Goal: Use online tool/utility

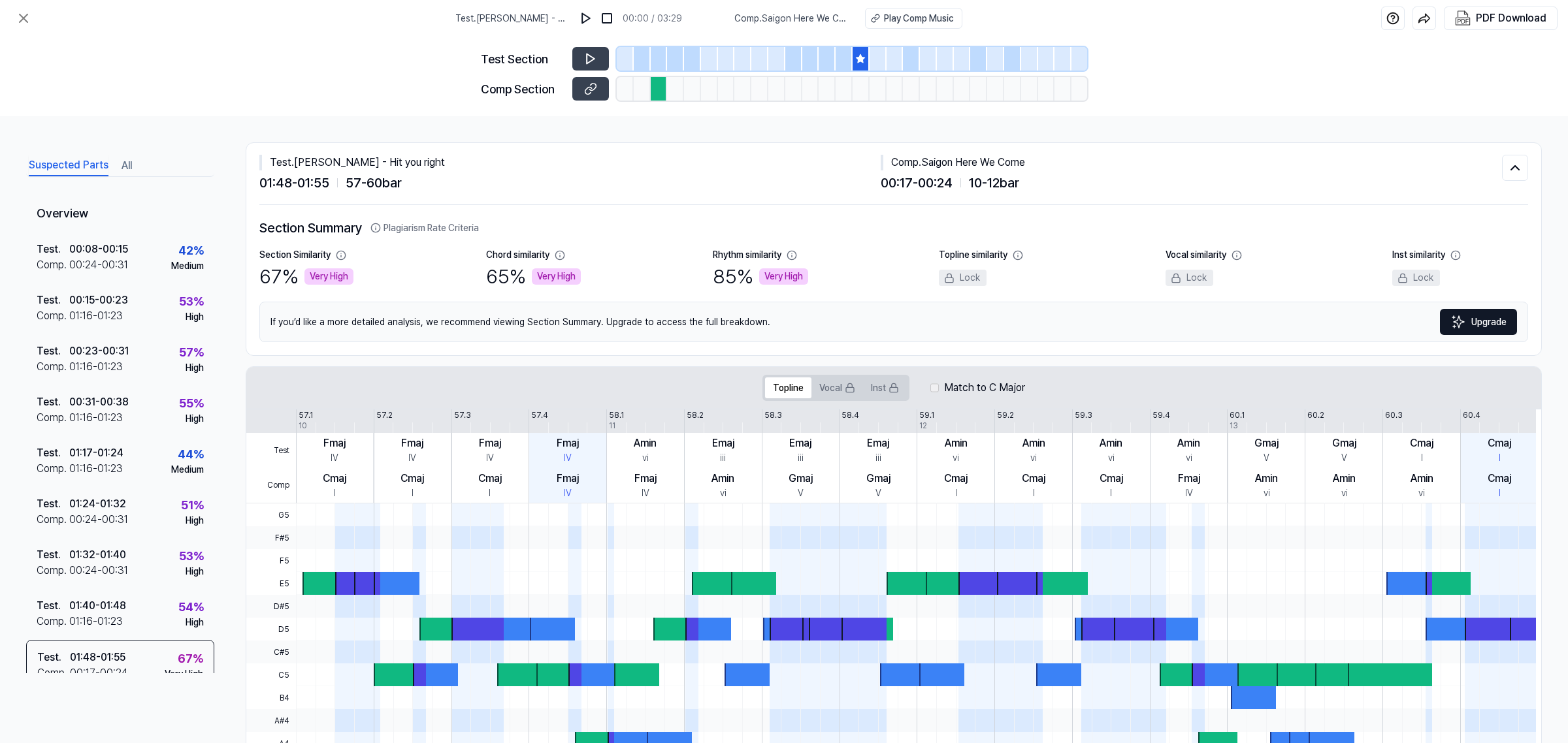
scroll to position [171, 0]
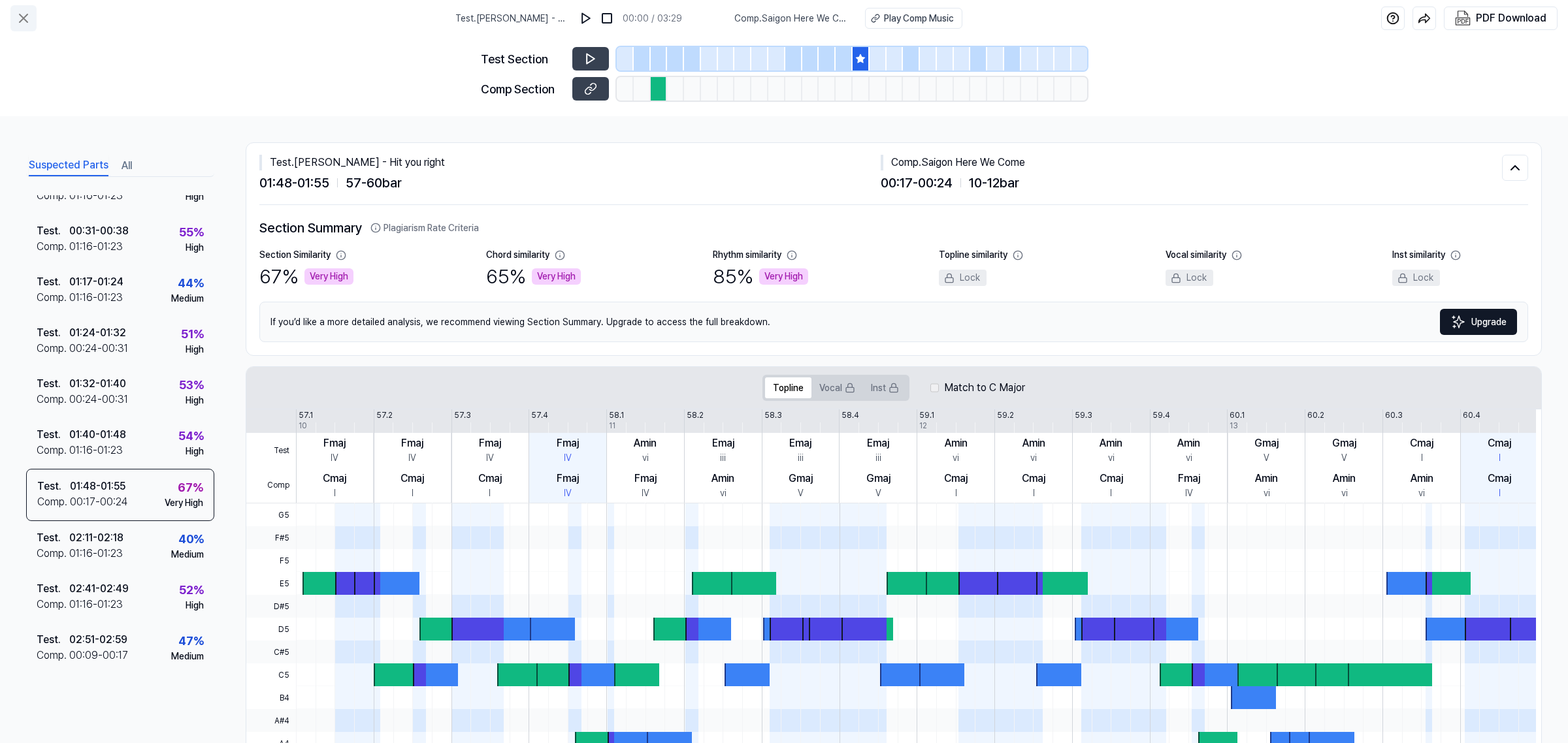
click at [23, 20] on icon at bounding box center [23, 19] width 15 height 15
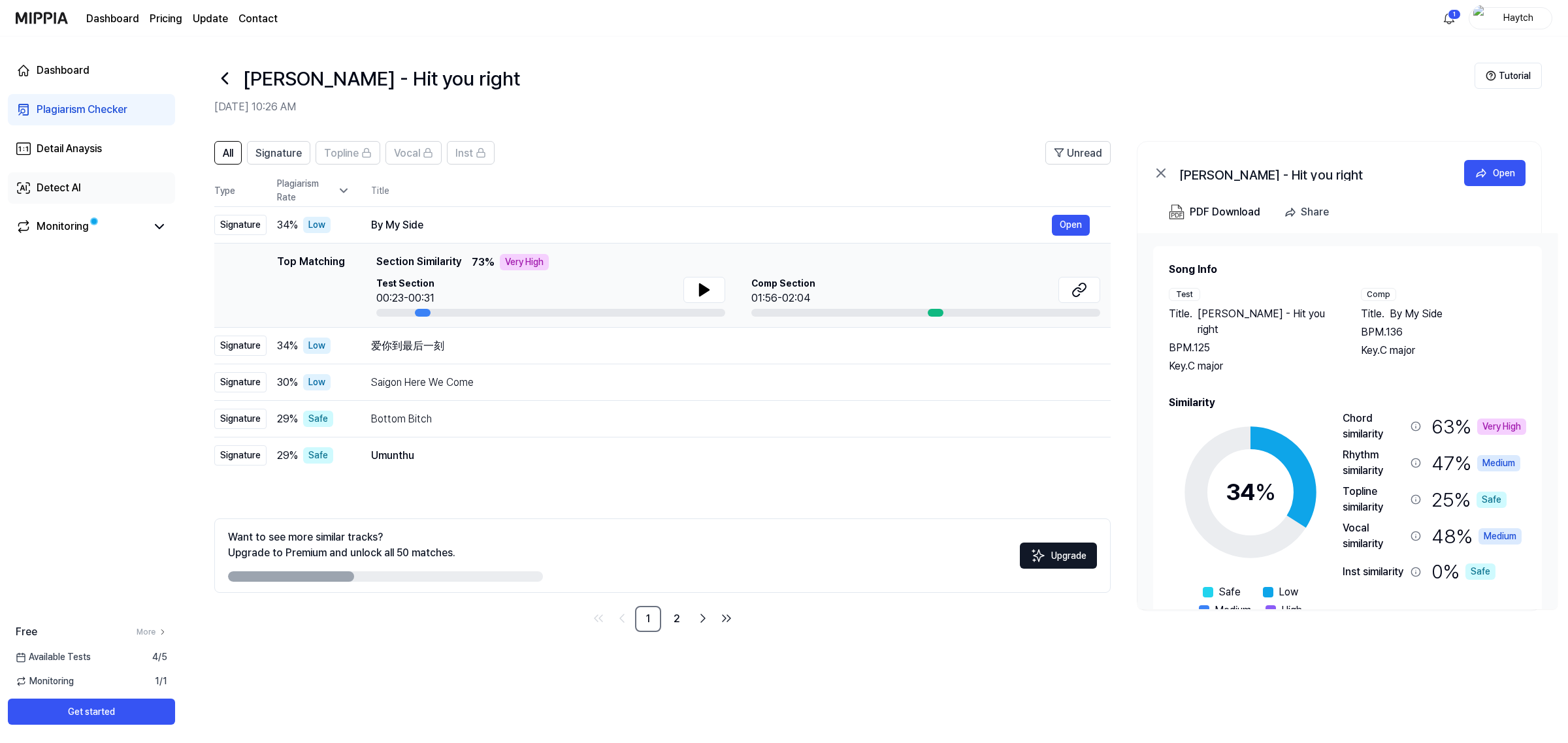
click at [72, 184] on div "Detect AI" at bounding box center [58, 188] width 44 height 15
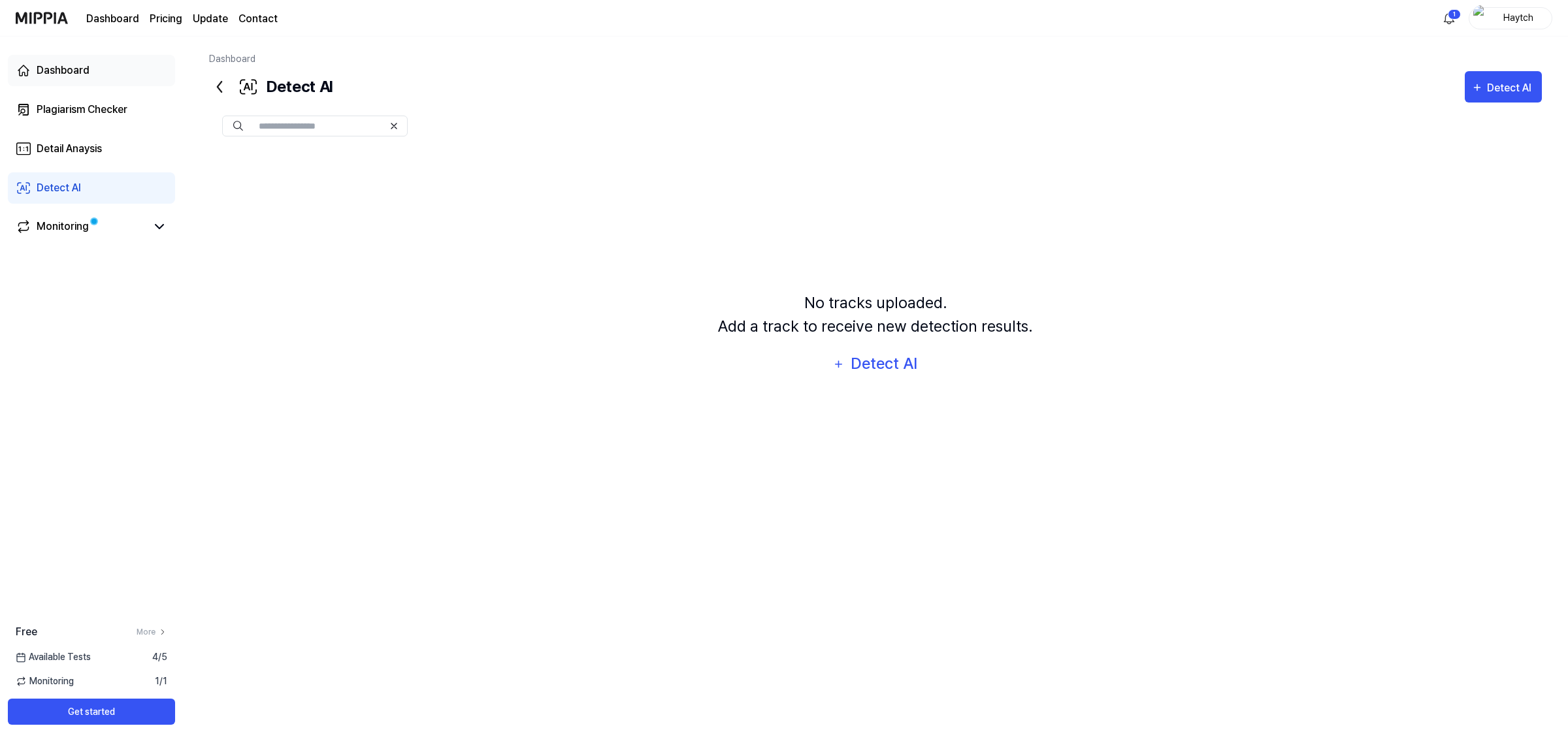
click at [99, 73] on link "Dashboard" at bounding box center [91, 70] width 167 height 32
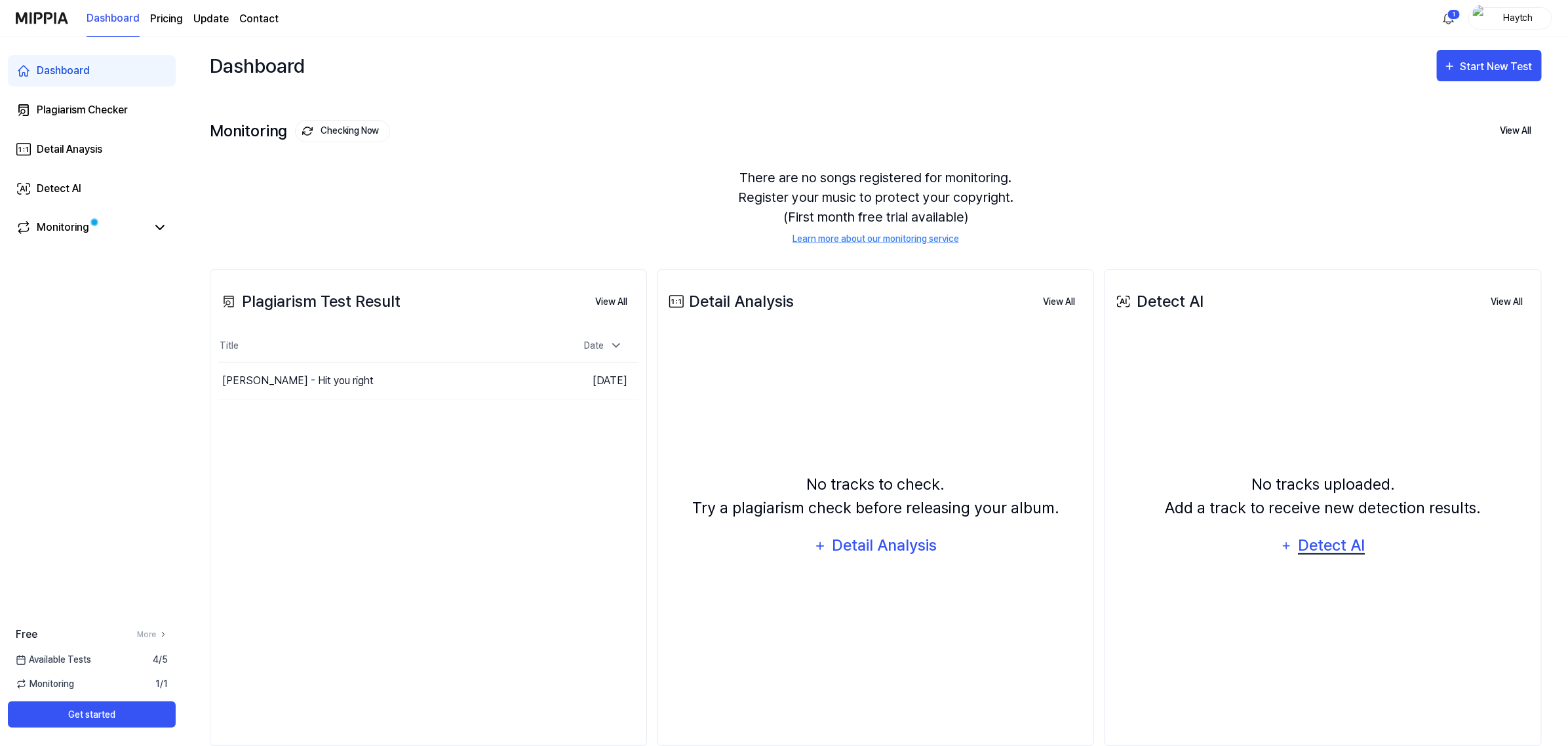
click at [1322, 540] on div "Detect AI" at bounding box center [1332, 546] width 70 height 25
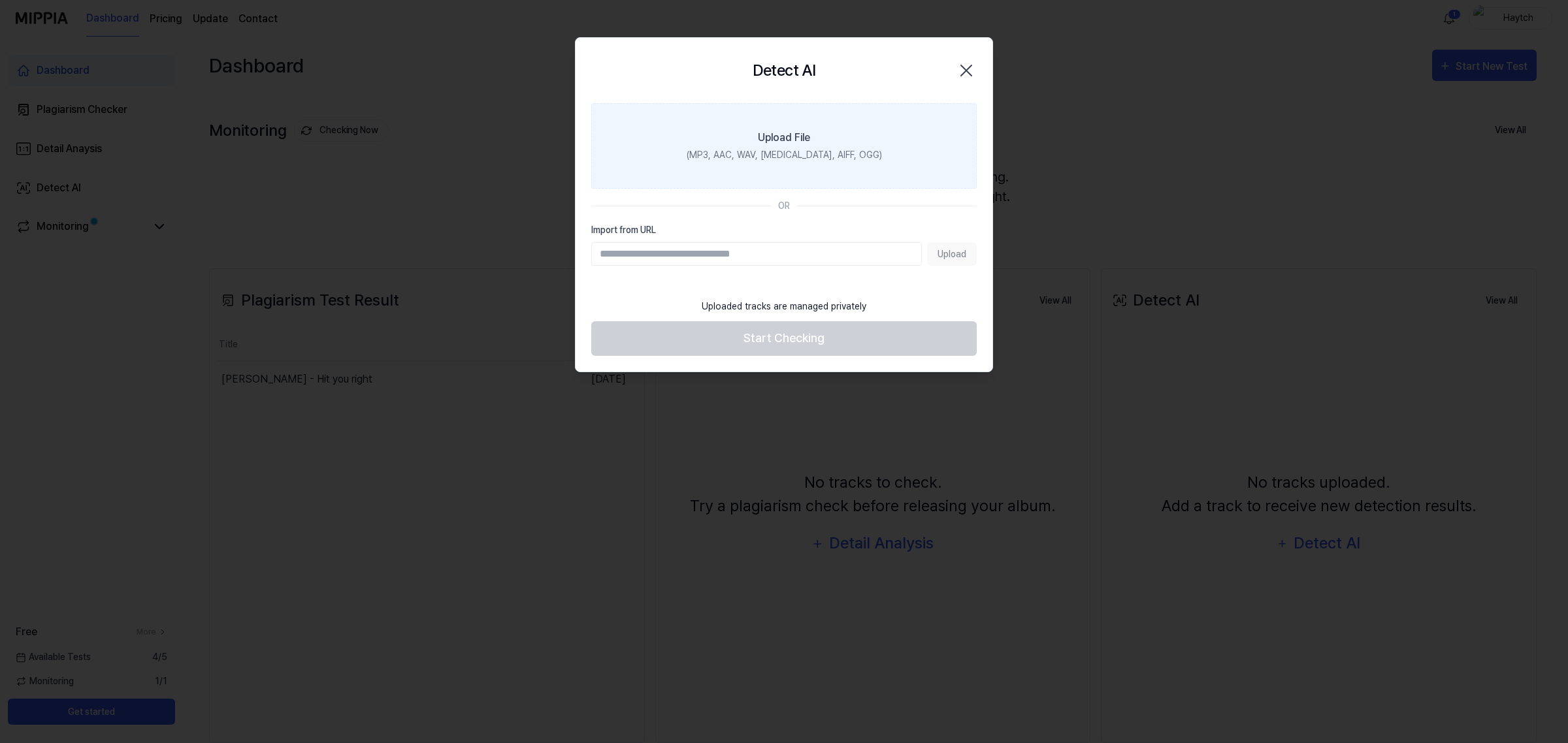
click at [776, 147] on label "Upload File (MP3, AAC, WAV, [MEDICAL_DATA], AIFF, OGG)" at bounding box center [784, 145] width 385 height 86
click at [0, 0] on input "Upload File (MP3, AAC, WAV, [MEDICAL_DATA], AIFF, OGG)" at bounding box center [0, 0] width 0 height 0
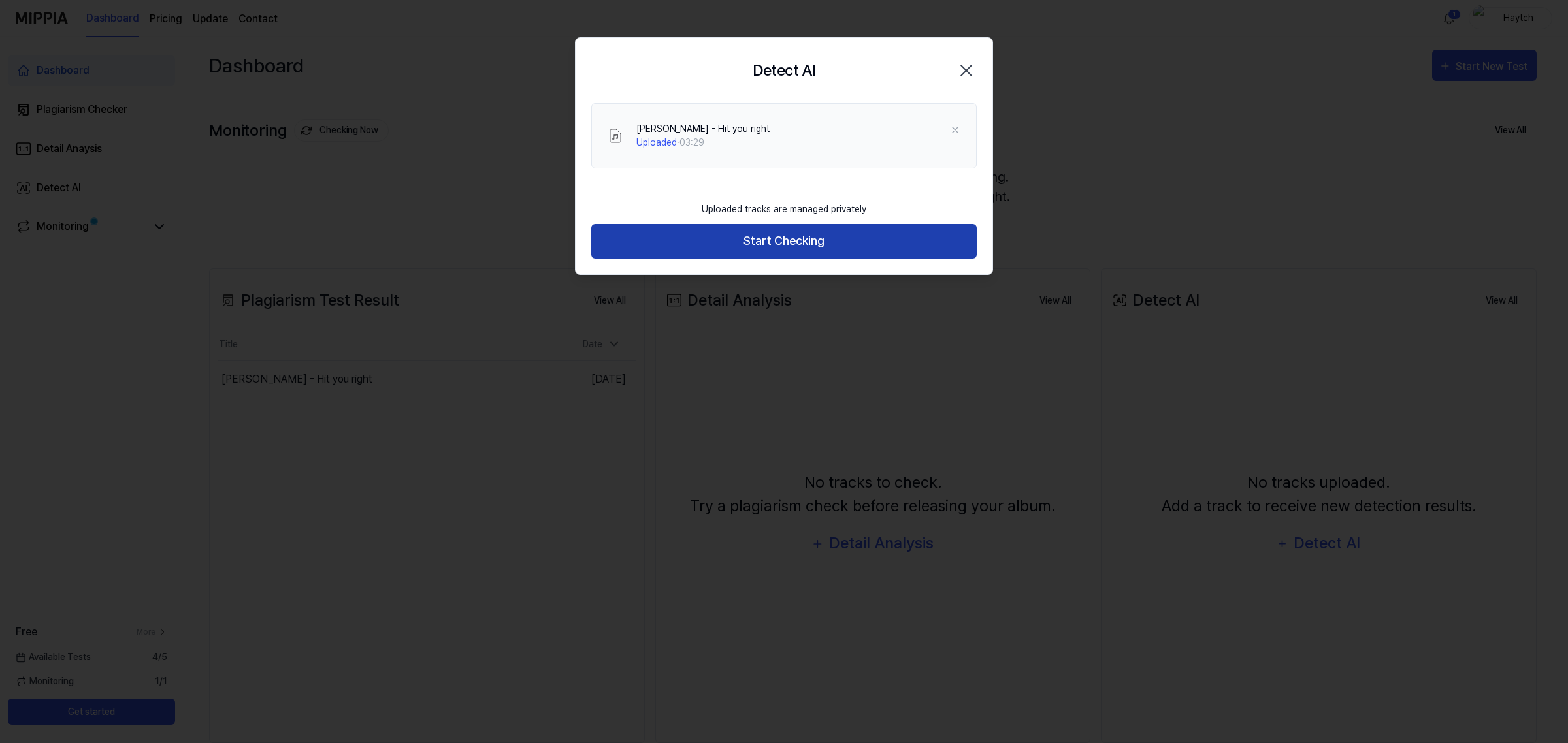
click at [762, 240] on button "Start Checking" at bounding box center [784, 241] width 385 height 35
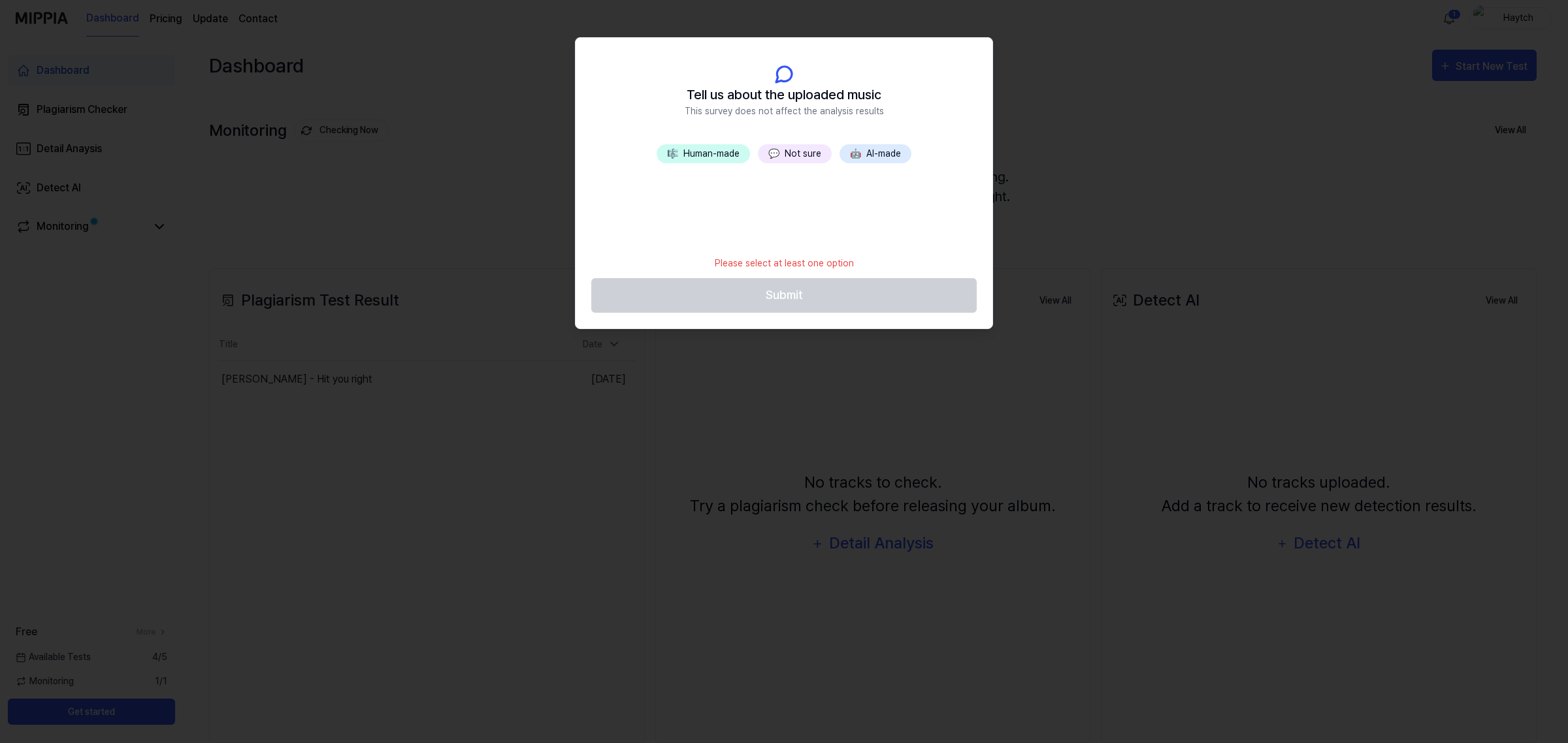
click at [866, 151] on button "🤖 AI-made" at bounding box center [875, 154] width 72 height 19
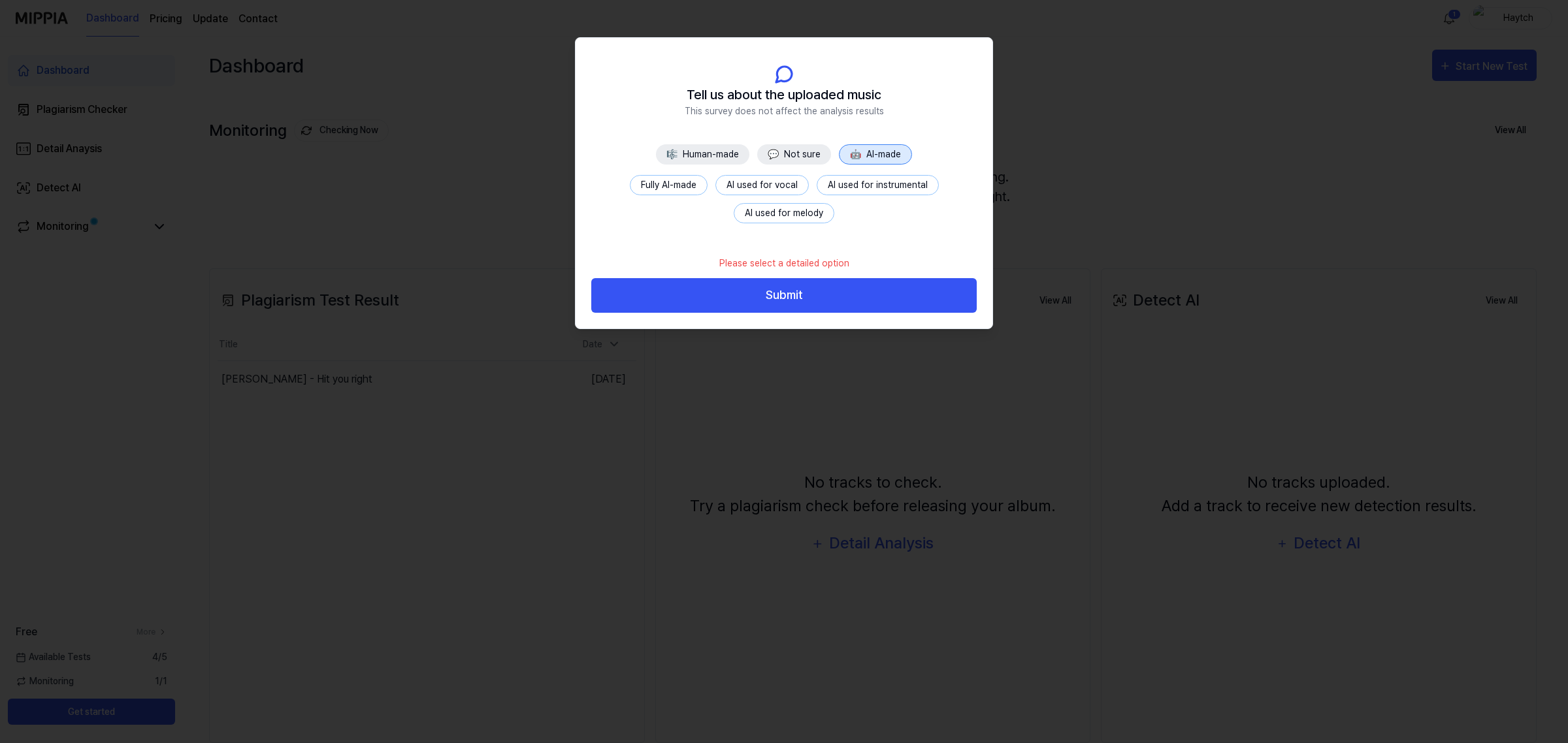
click at [893, 187] on button "AI used for instrumental" at bounding box center [878, 185] width 122 height 20
